Goal: Task Accomplishment & Management: Complete application form

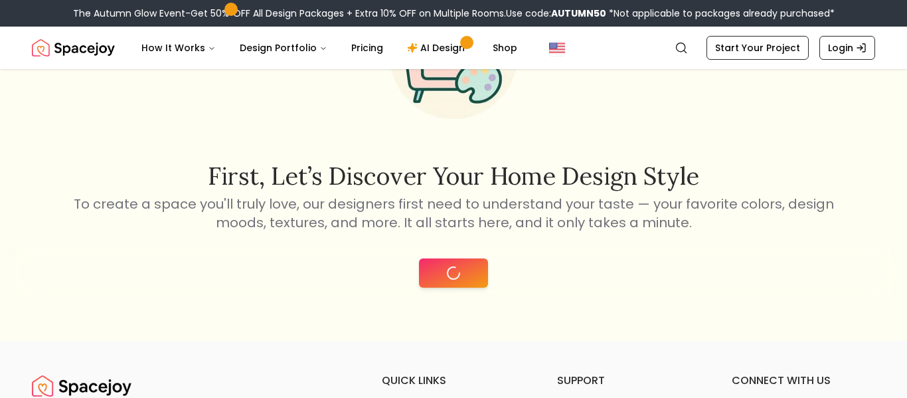
scroll to position [140, 0]
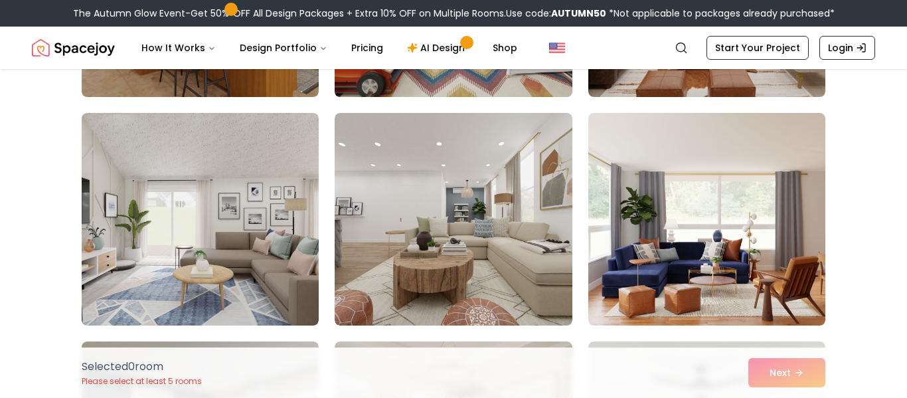
scroll to position [298, 0]
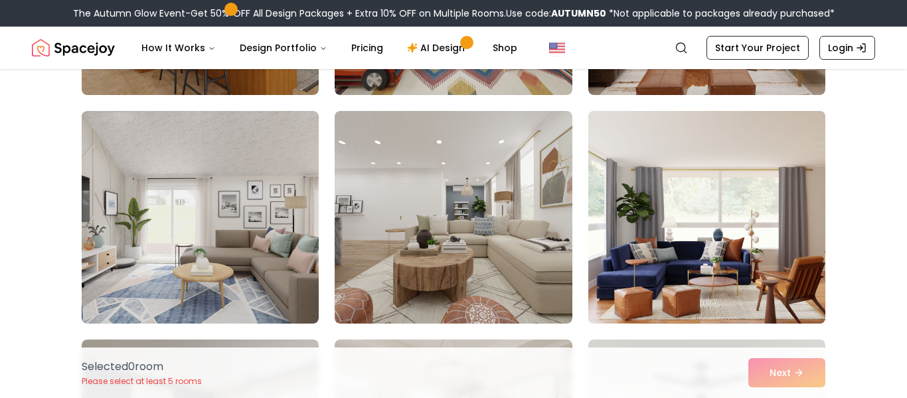
click at [691, 272] on img at bounding box center [706, 217] width 249 height 223
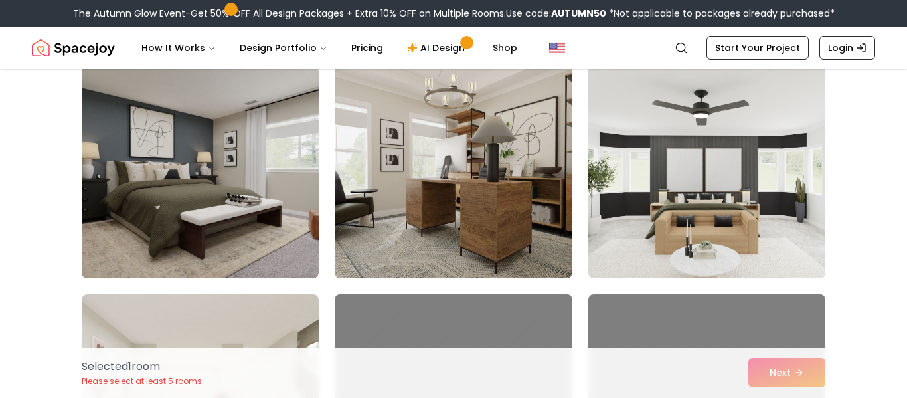
scroll to position [572, 0]
click at [691, 272] on img at bounding box center [706, 171] width 237 height 212
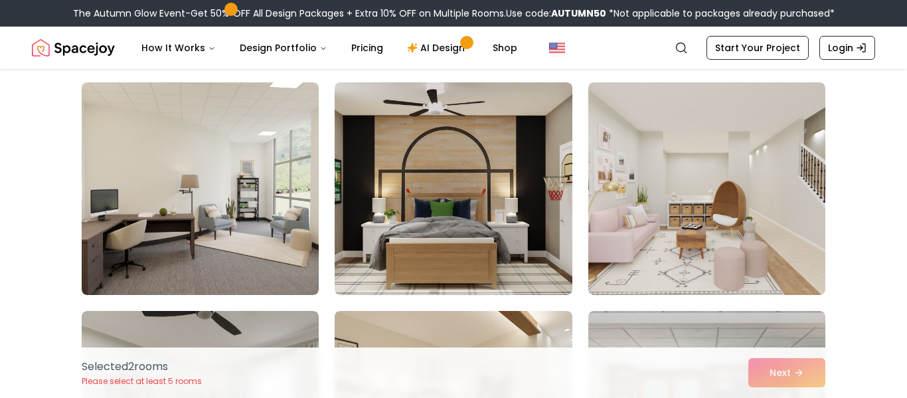
scroll to position [2841, 0]
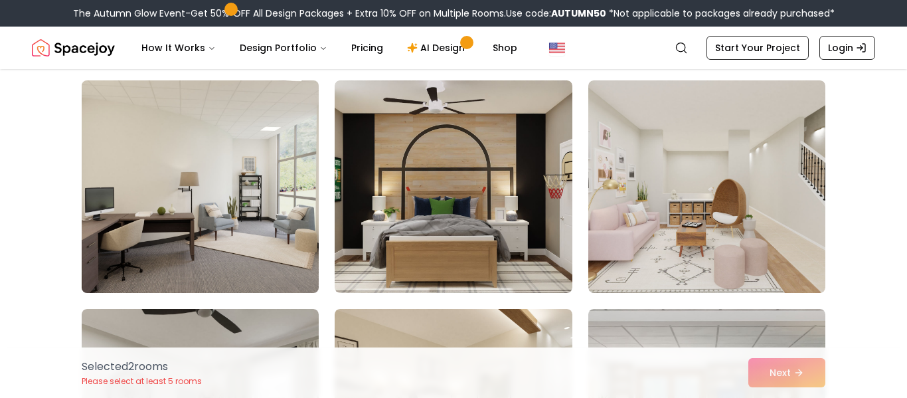
click at [207, 112] on img at bounding box center [200, 186] width 249 height 223
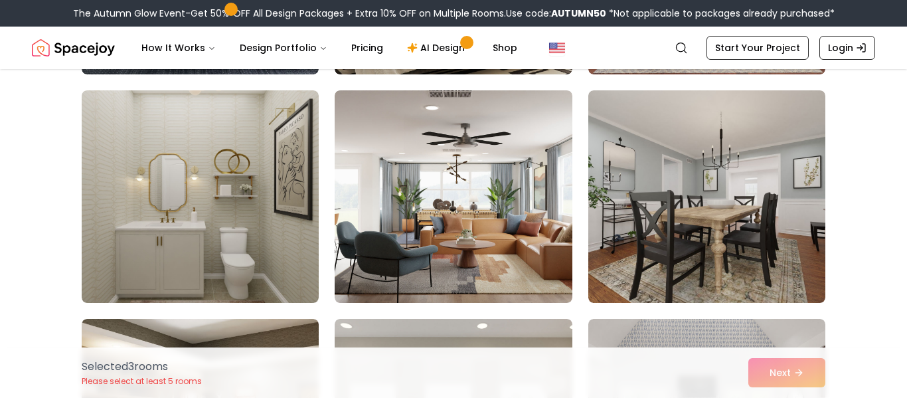
scroll to position [3759, 0]
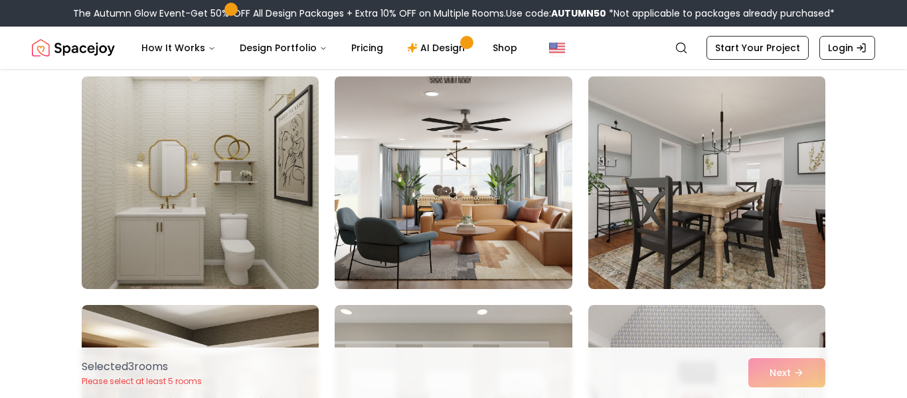
click at [720, 240] on img at bounding box center [706, 182] width 249 height 223
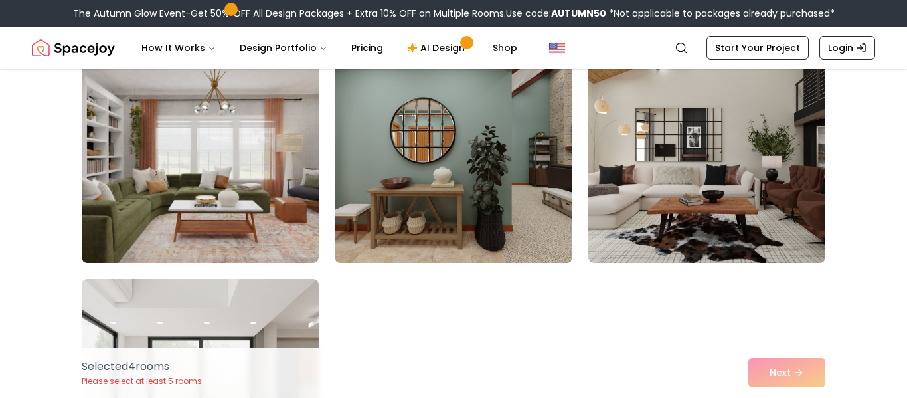
scroll to position [5237, 0]
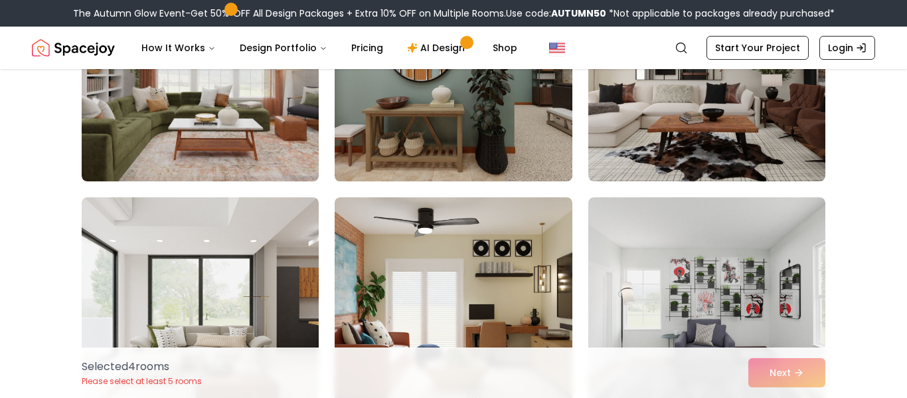
click at [449, 132] on img at bounding box center [453, 74] width 249 height 223
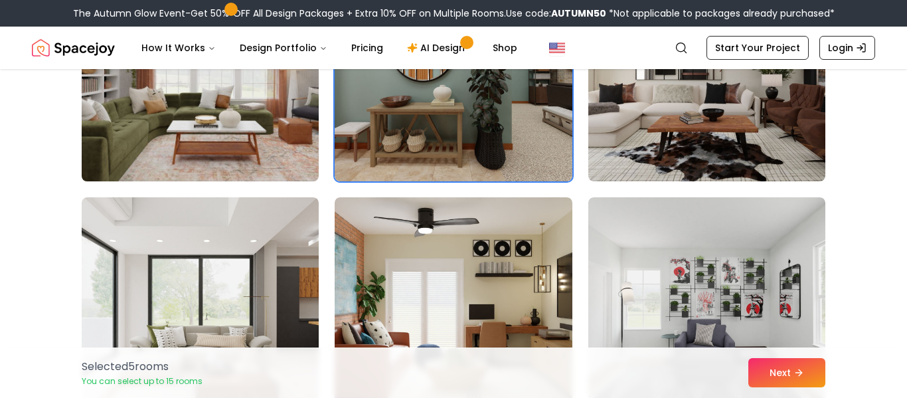
click at [226, 162] on img at bounding box center [200, 74] width 249 height 223
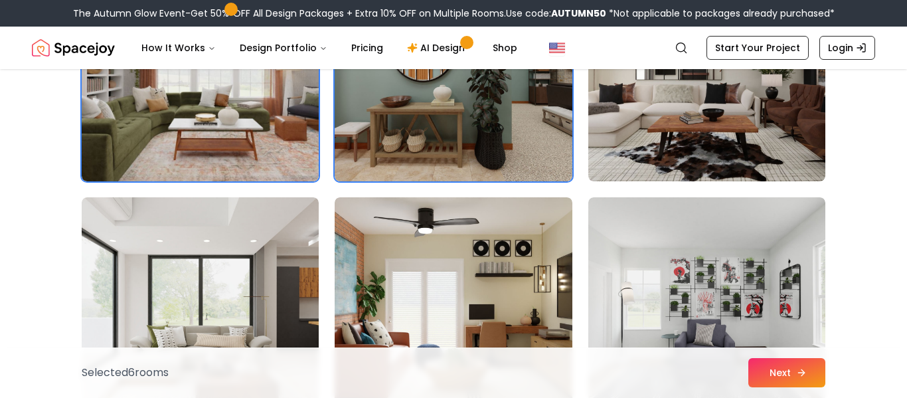
click at [801, 372] on icon at bounding box center [801, 372] width 11 height 11
